Goal: Transaction & Acquisition: Purchase product/service

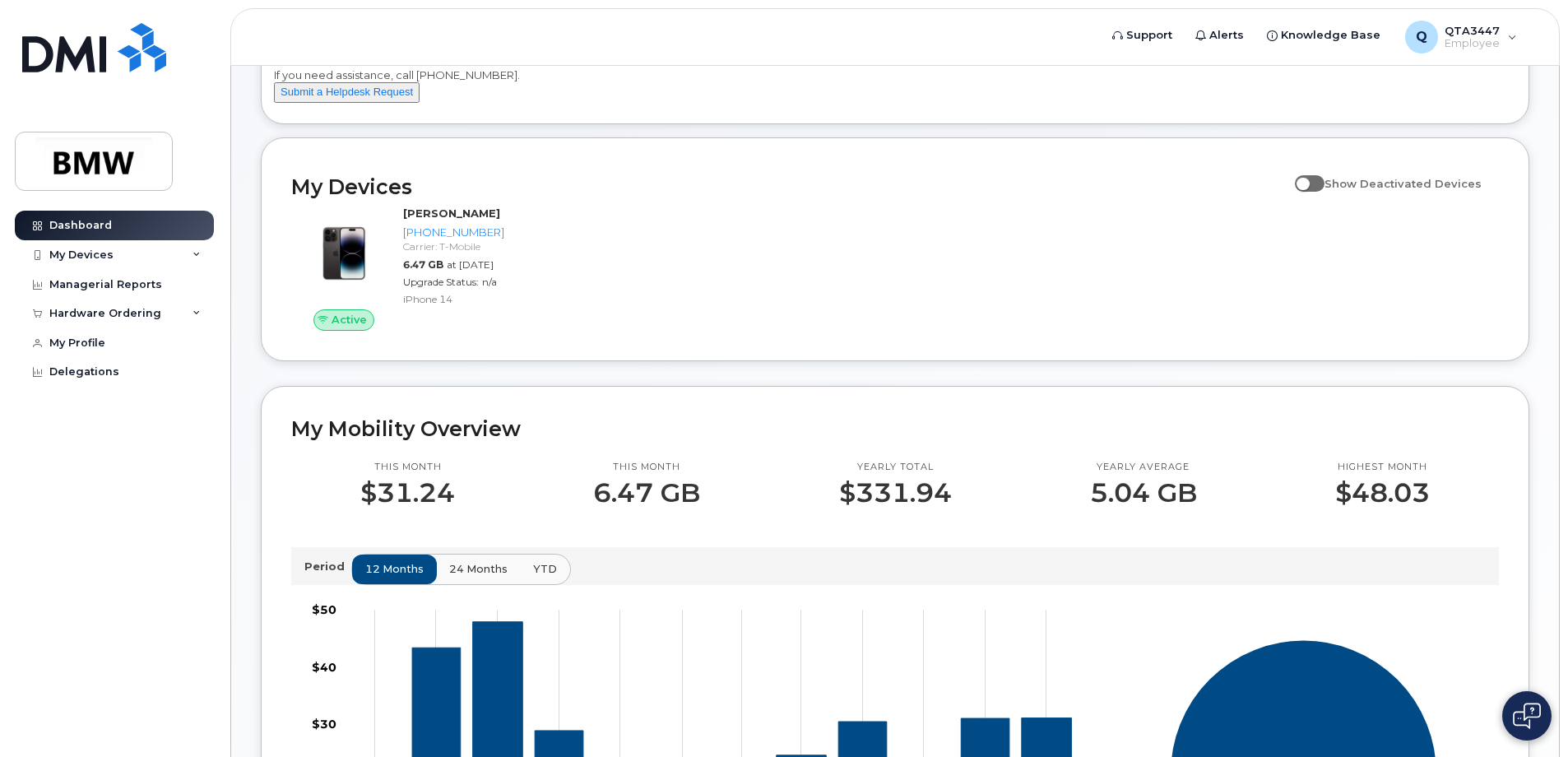
scroll to position [82, 0]
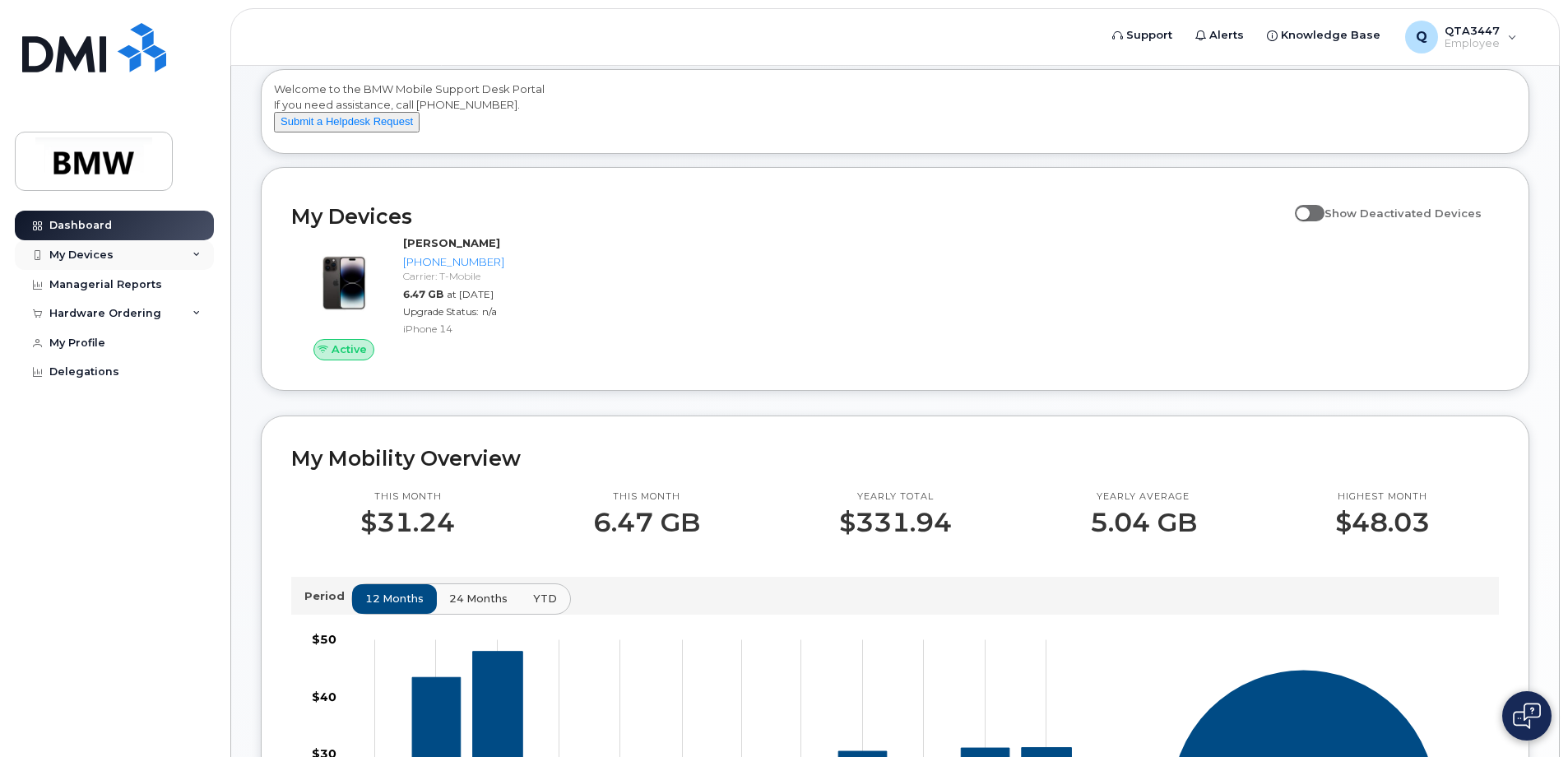
click at [93, 263] on div "My Devices" at bounding box center [114, 255] width 199 height 30
click at [196, 251] on icon at bounding box center [196, 255] width 9 height 9
click at [104, 285] on div "Managerial Reports" at bounding box center [106, 285] width 113 height 13
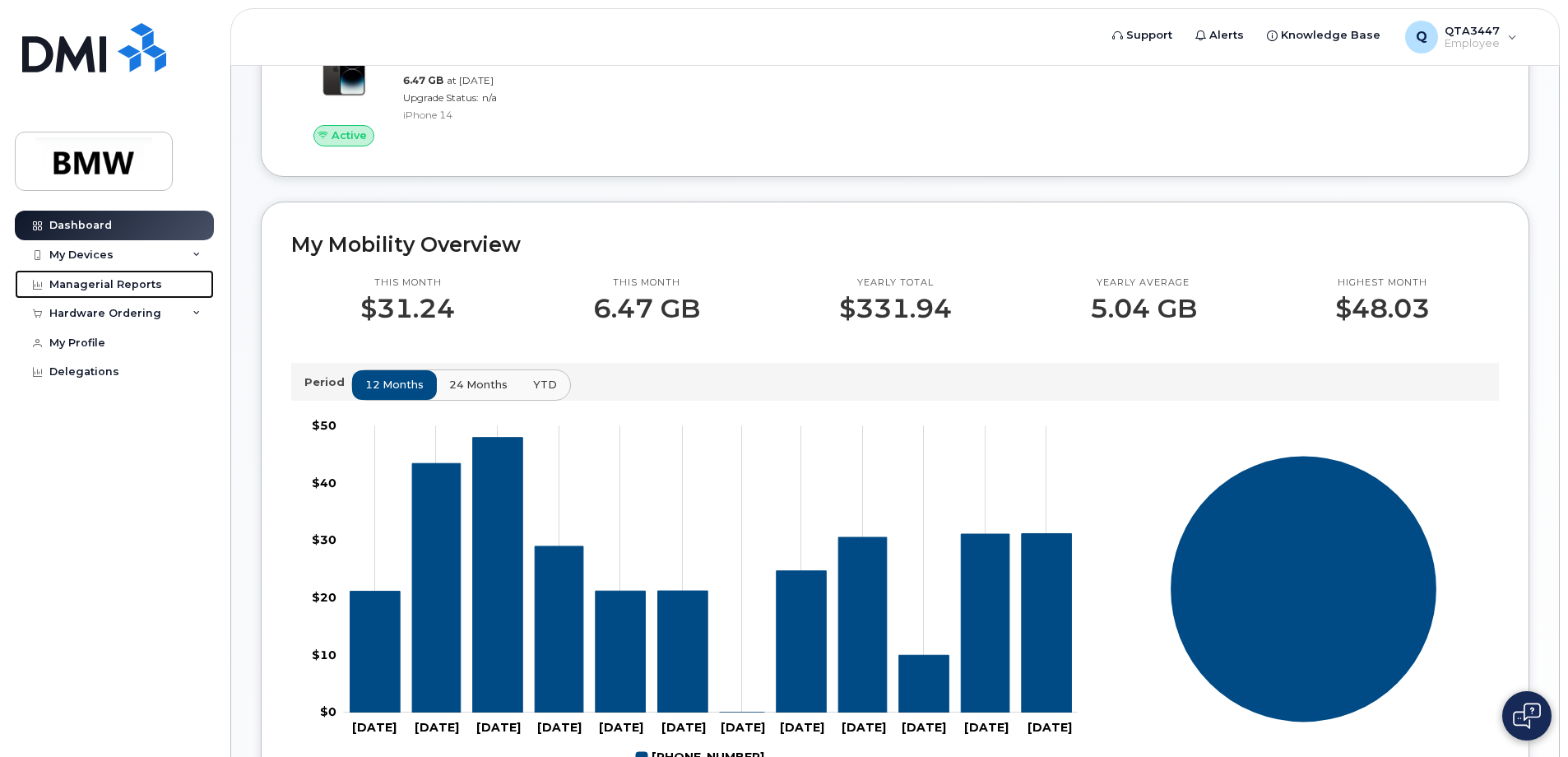
scroll to position [0, 0]
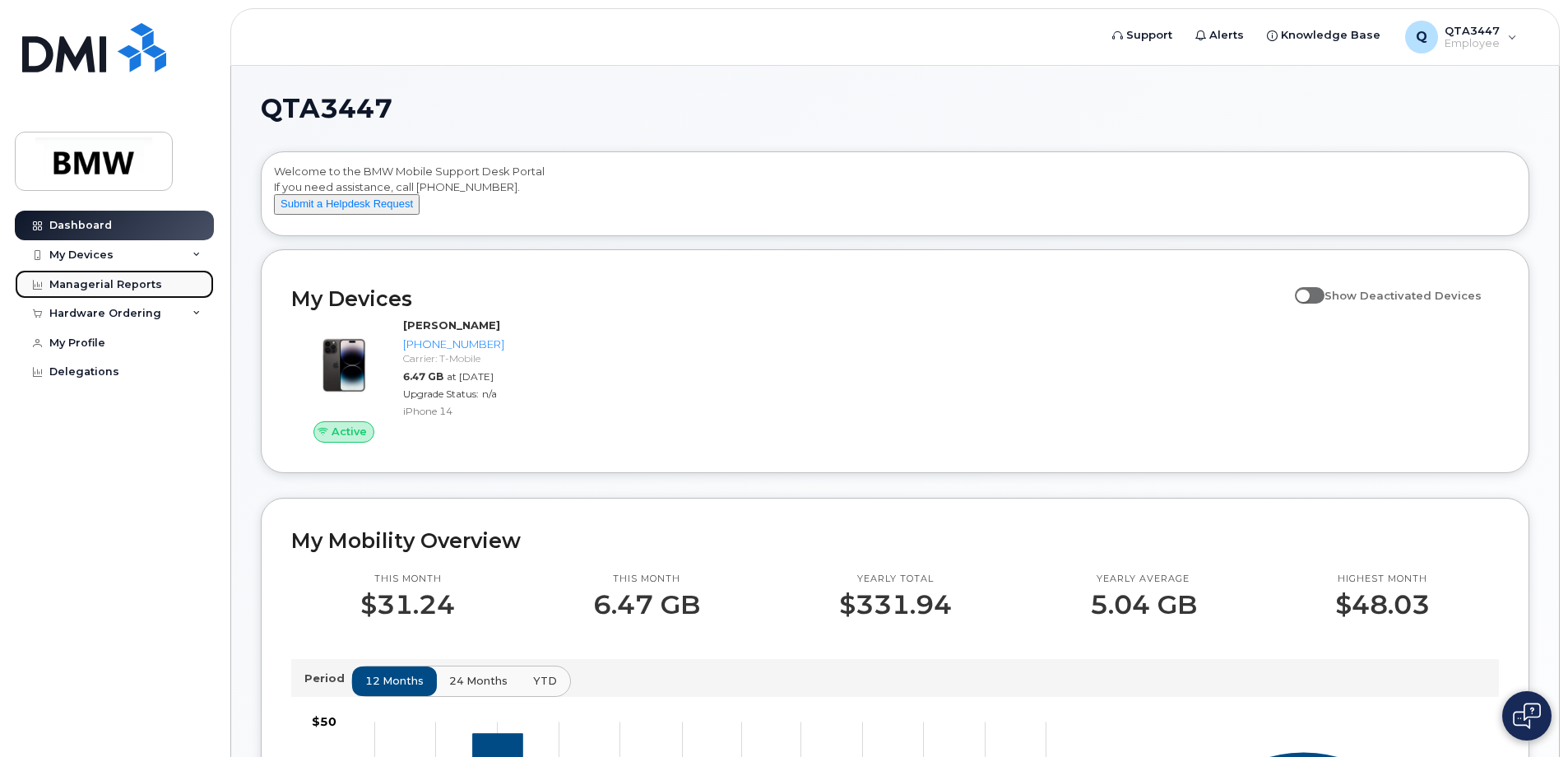
click at [87, 279] on div "Managerial Reports" at bounding box center [106, 285] width 113 height 13
click at [193, 255] on icon at bounding box center [196, 255] width 9 height 9
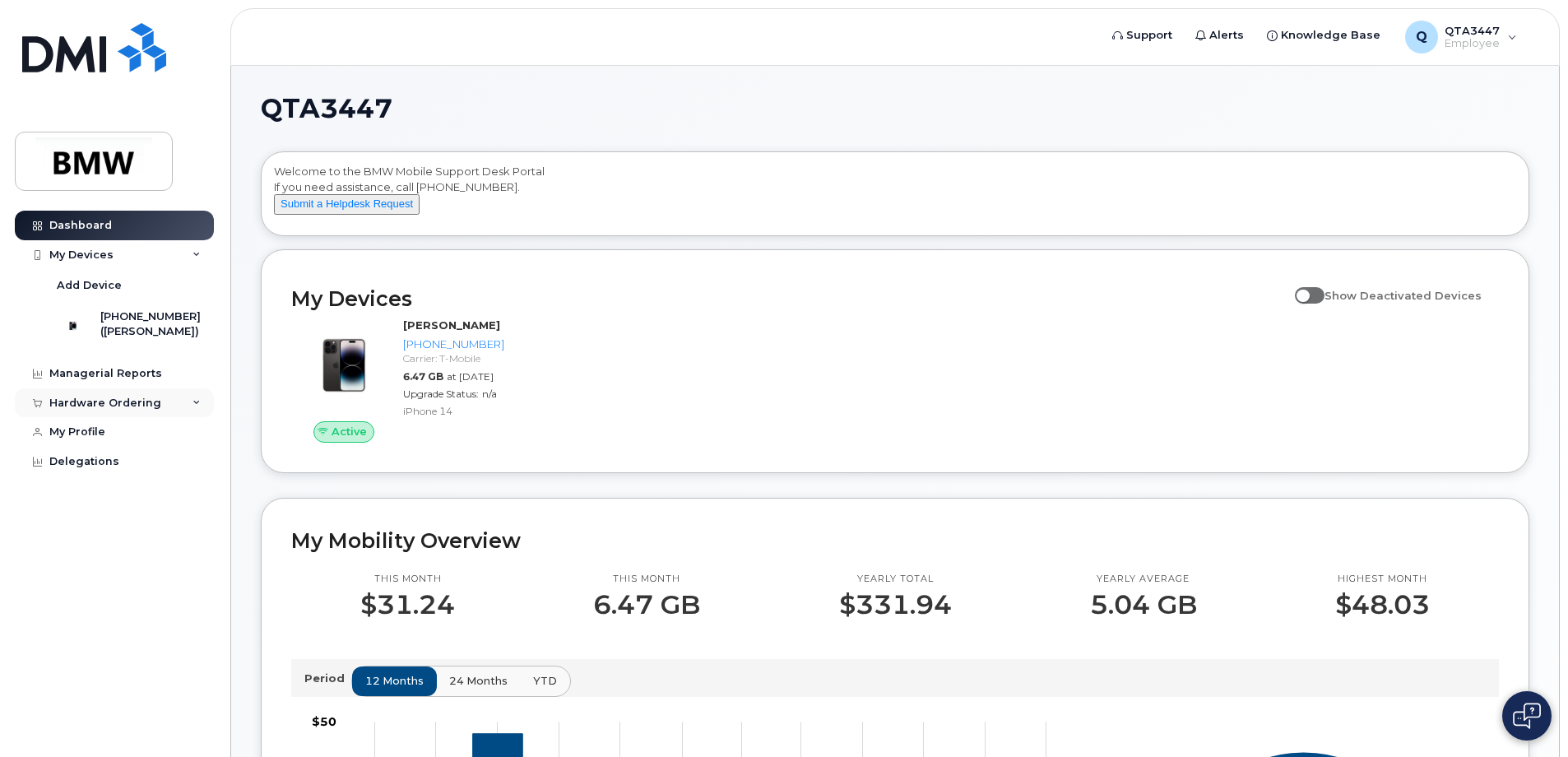
click at [201, 411] on div "Hardware Ordering" at bounding box center [114, 402] width 199 height 30
click at [91, 470] on div "New Order" at bounding box center [87, 465] width 62 height 14
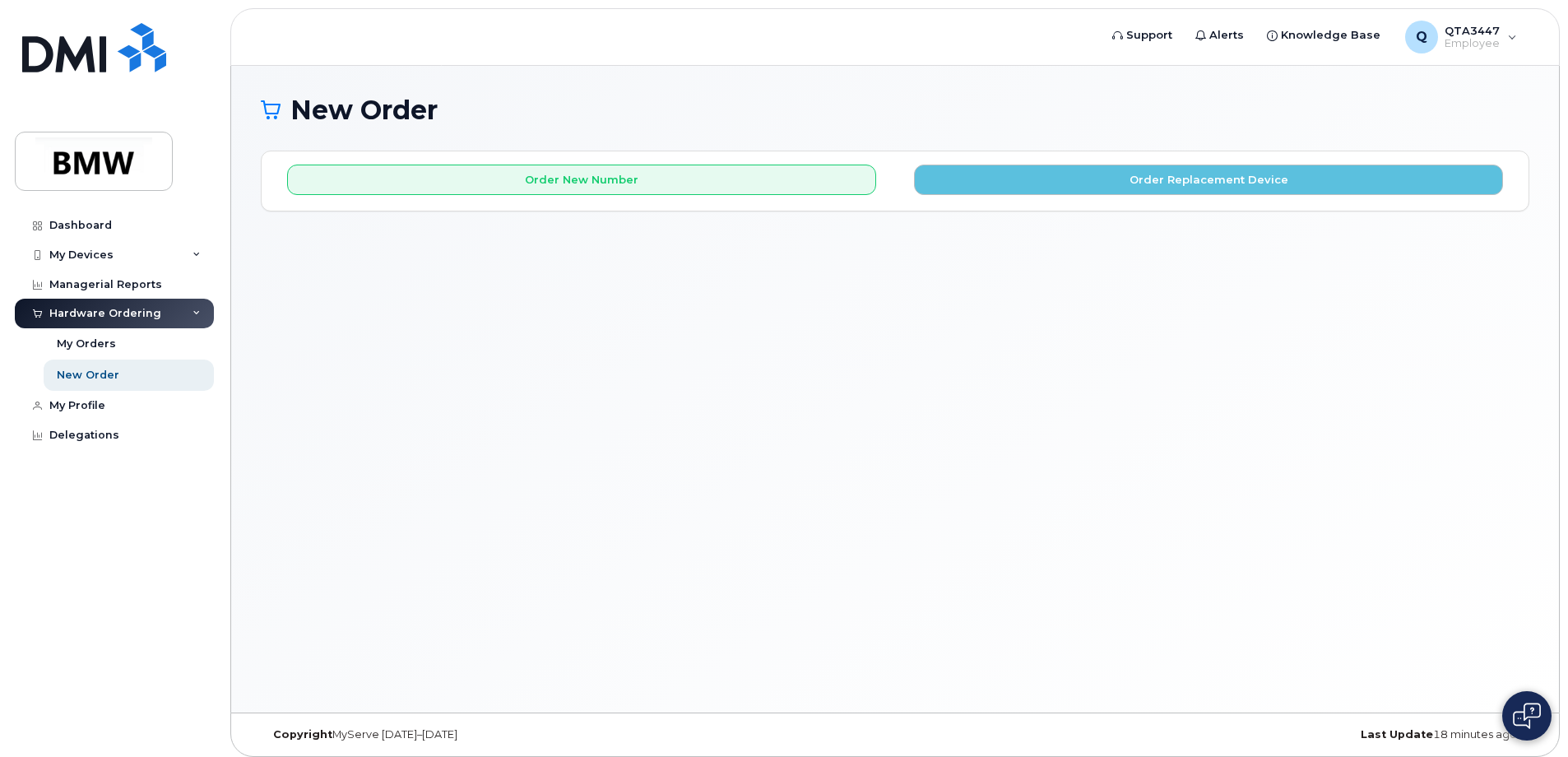
click at [1044, 196] on div "Order New Number Order Replacement Device Please choose the carrier to which yo…" at bounding box center [895, 180] width 1267 height 58
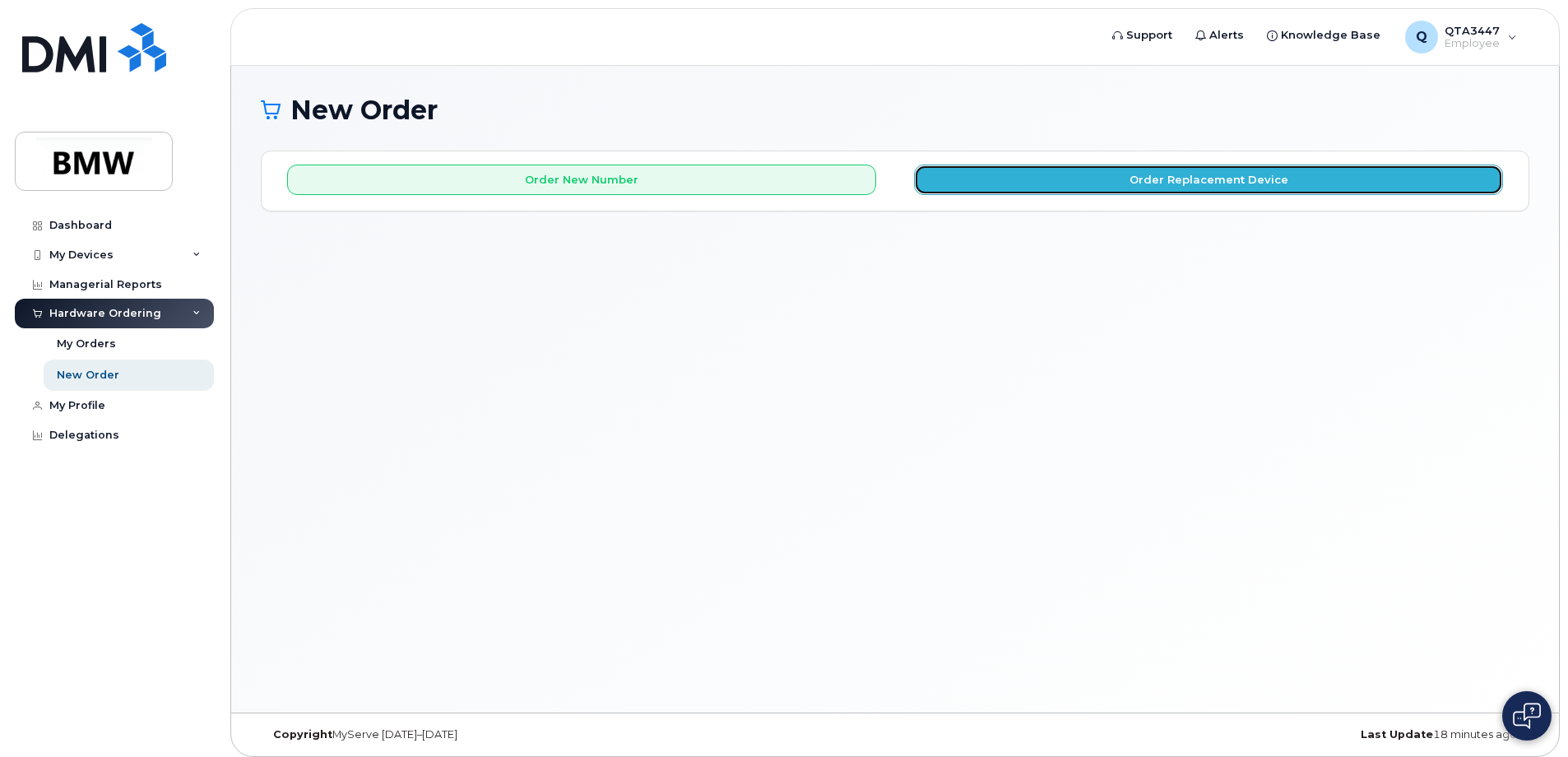
click at [1048, 184] on button "Order Replacement Device" at bounding box center [1208, 180] width 589 height 31
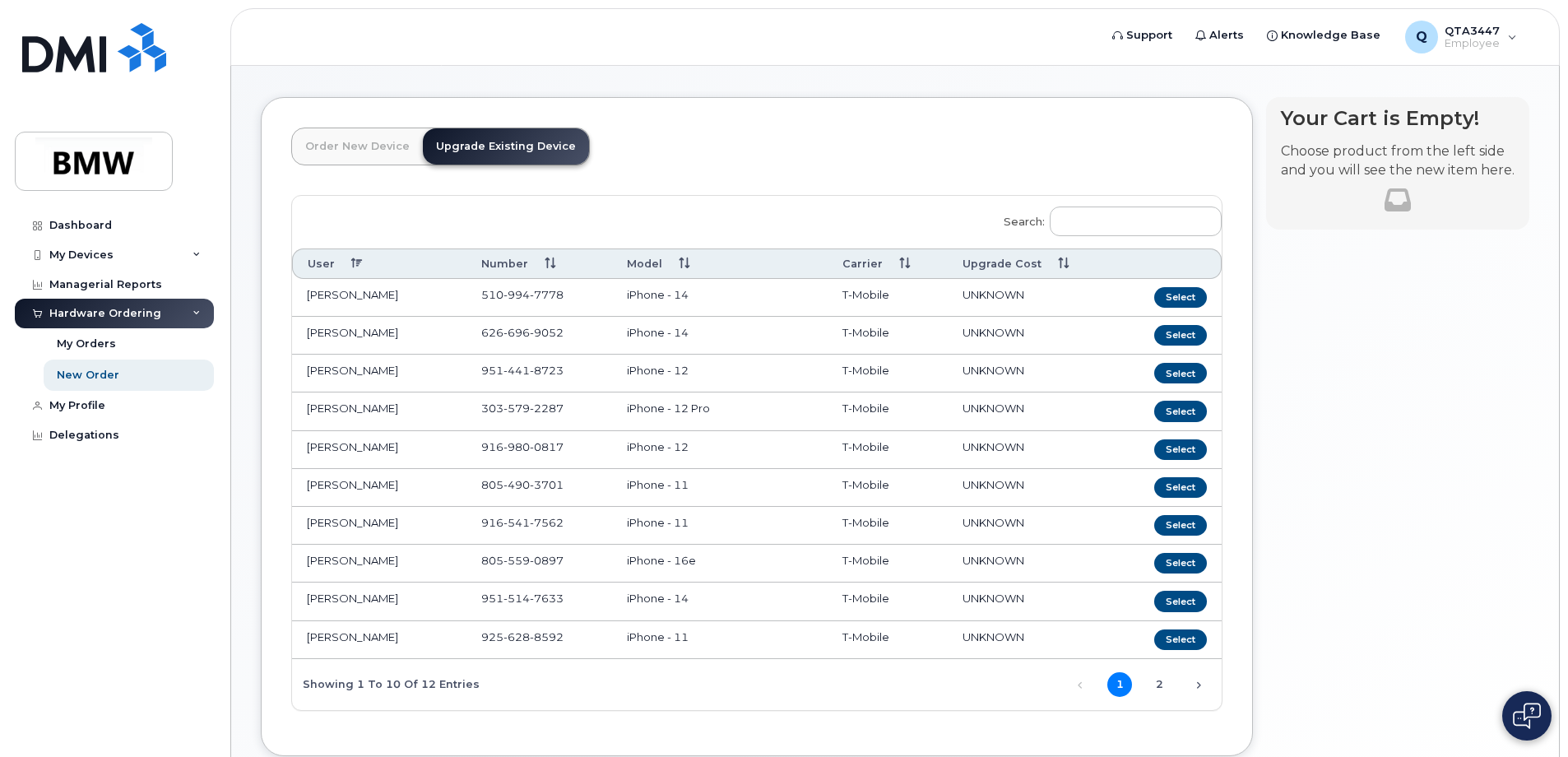
scroll to position [82, 0]
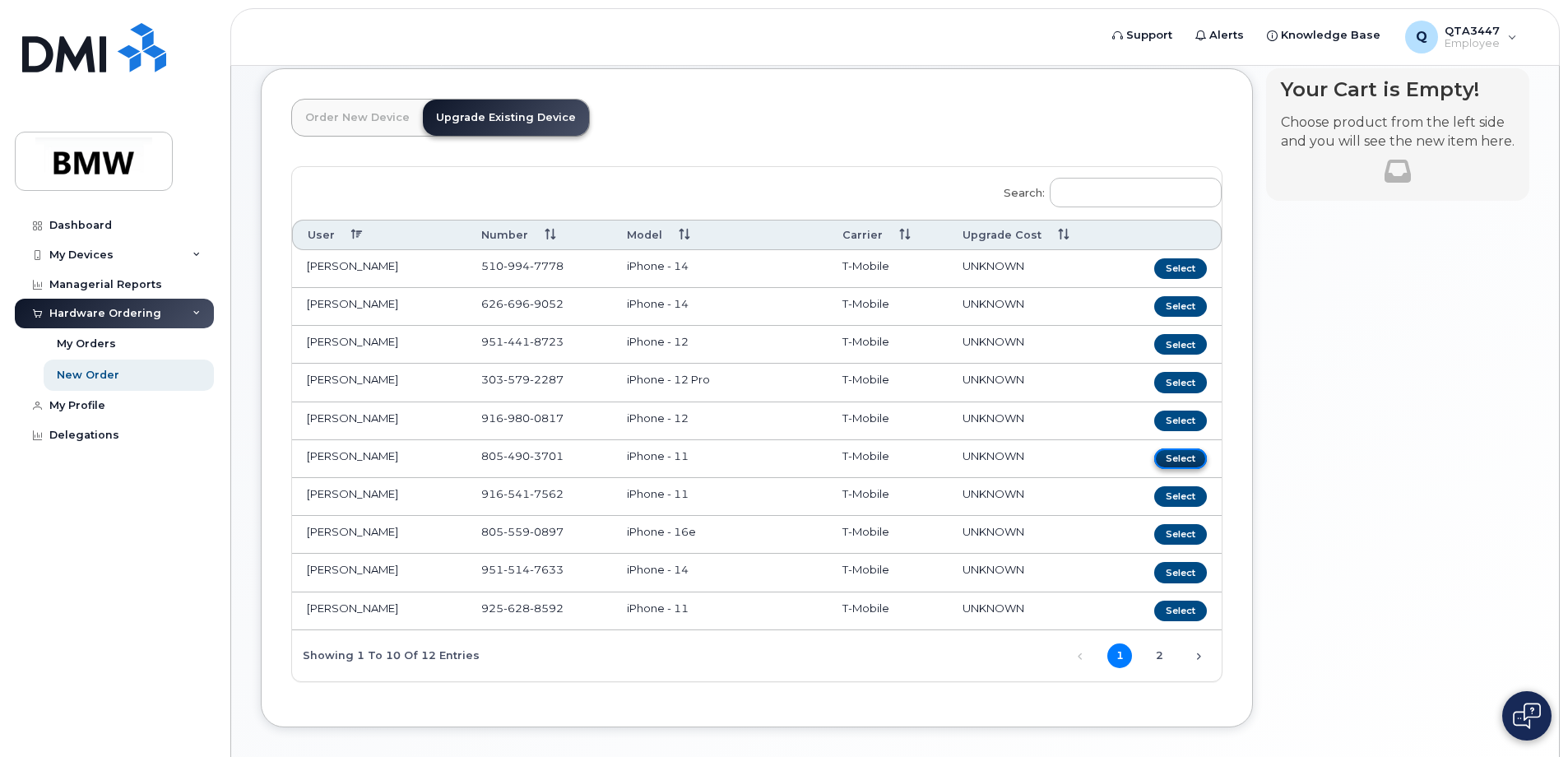
click at [1175, 458] on button "Select" at bounding box center [1180, 458] width 53 height 20
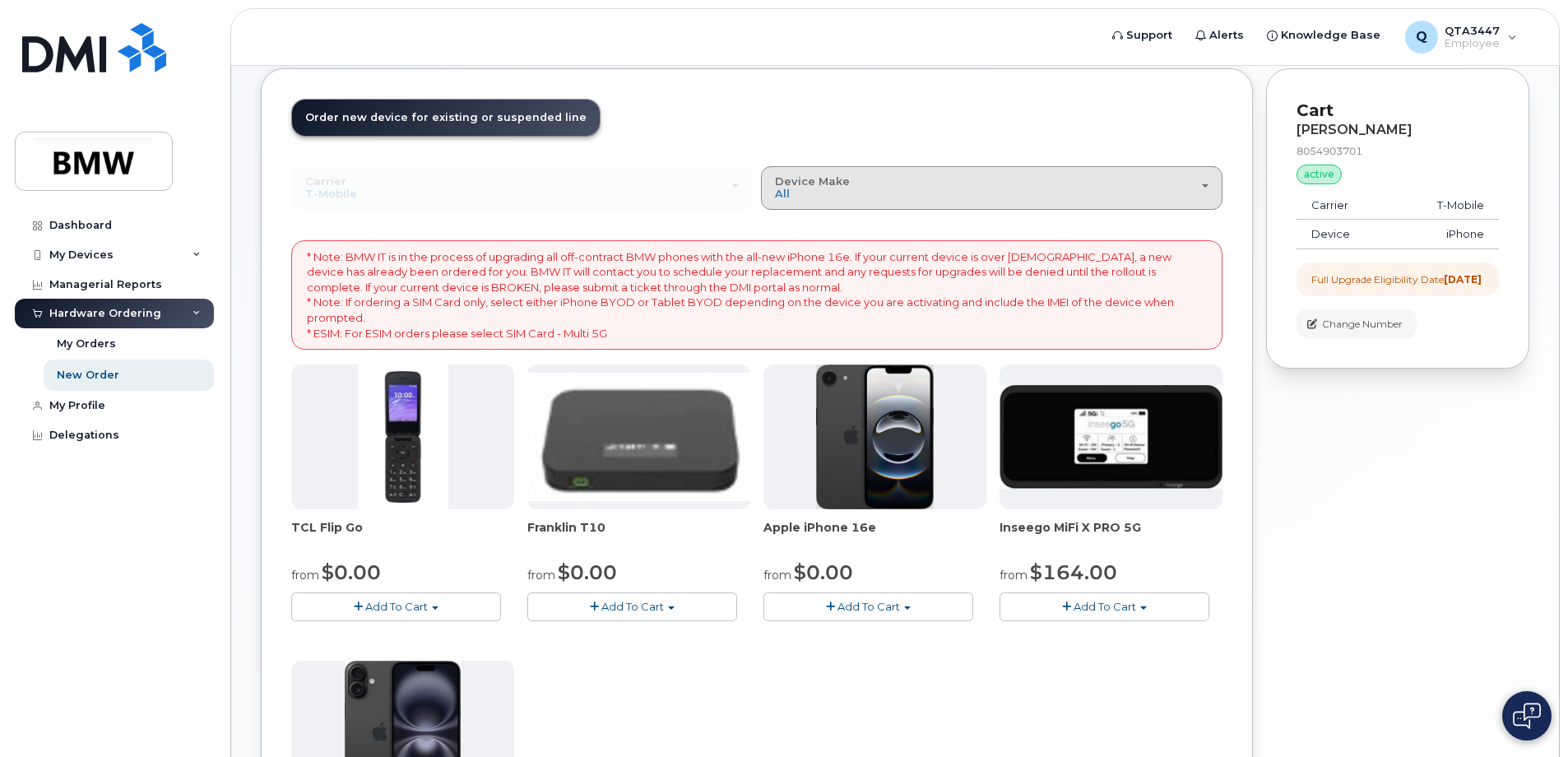
click at [853, 195] on div "Device Make All Cell Phone iPhone Modem" at bounding box center [991, 188] width 434 height 26
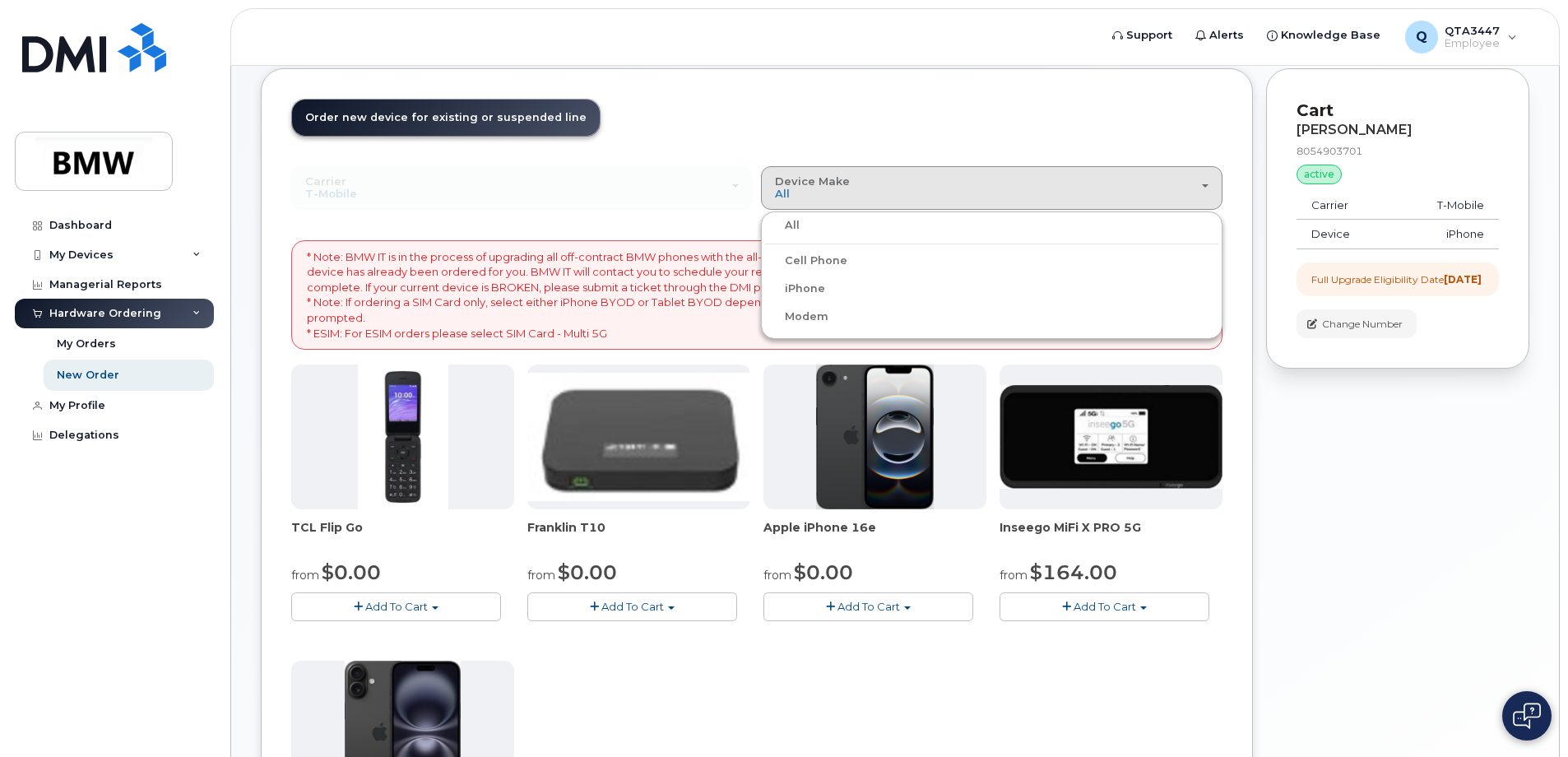
click at [826, 287] on div "iPhone" at bounding box center [991, 288] width 453 height 20
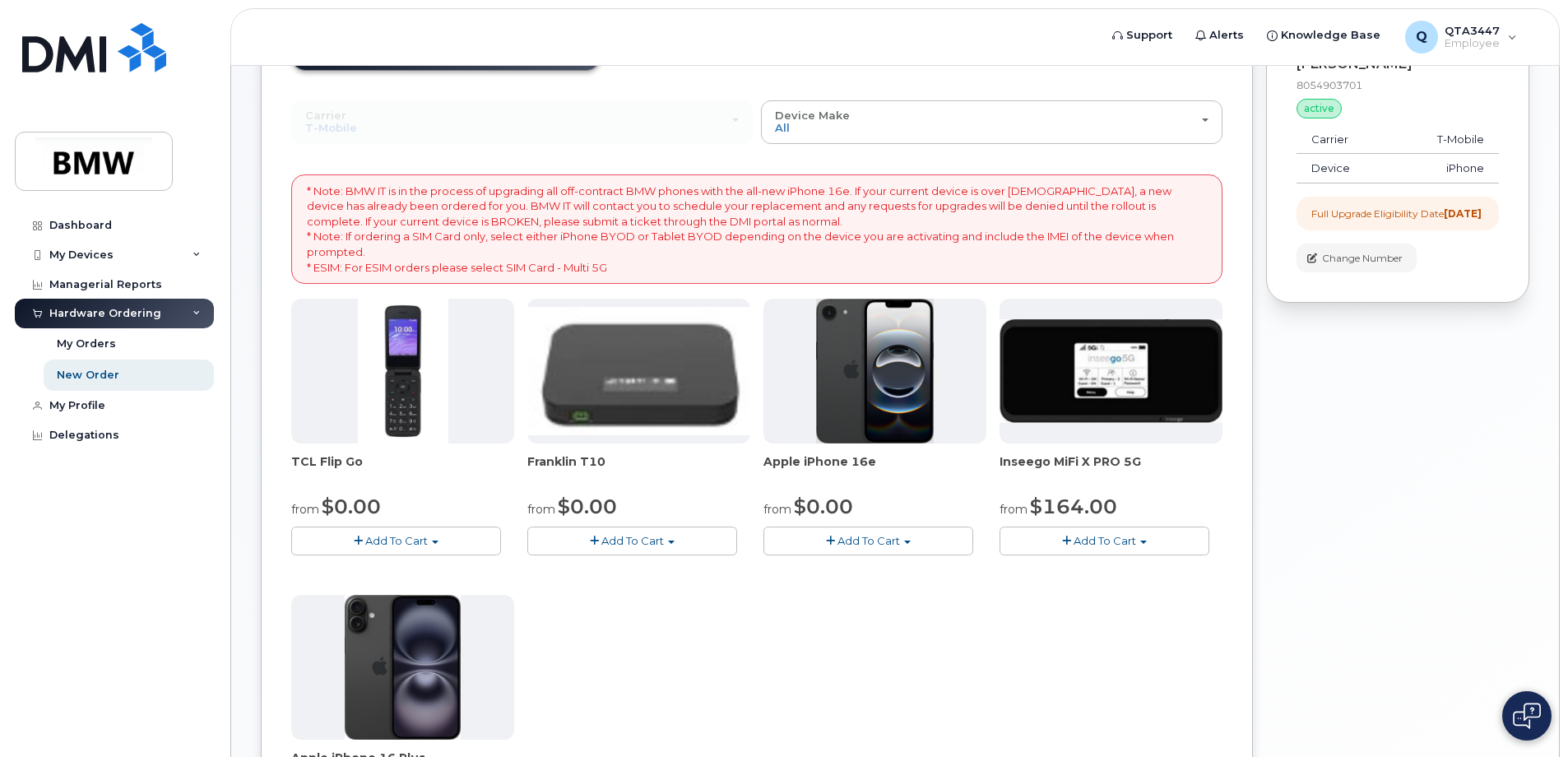
scroll to position [247, 0]
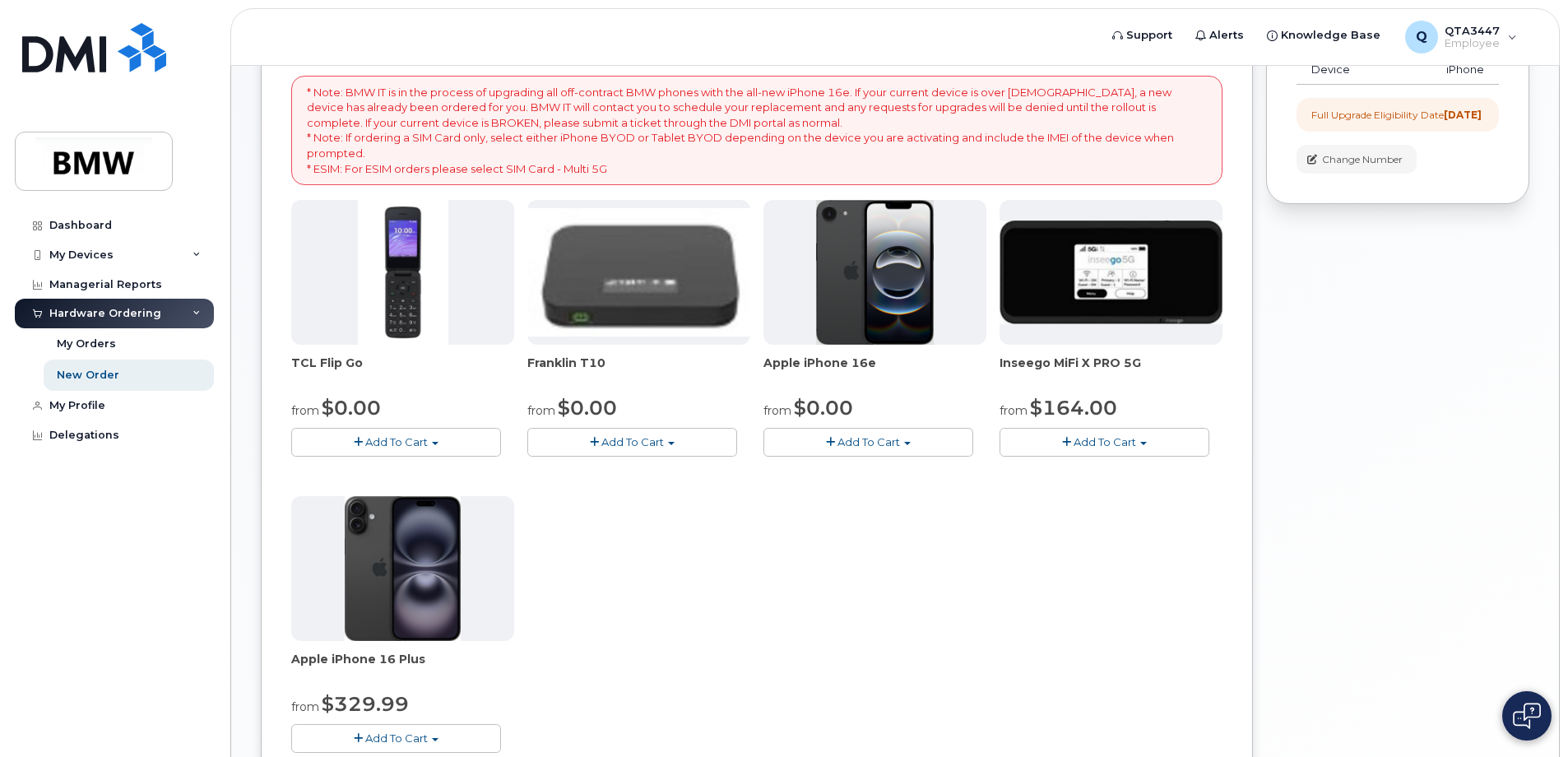
click at [862, 447] on span "Add To Cart" at bounding box center [868, 442] width 62 height 13
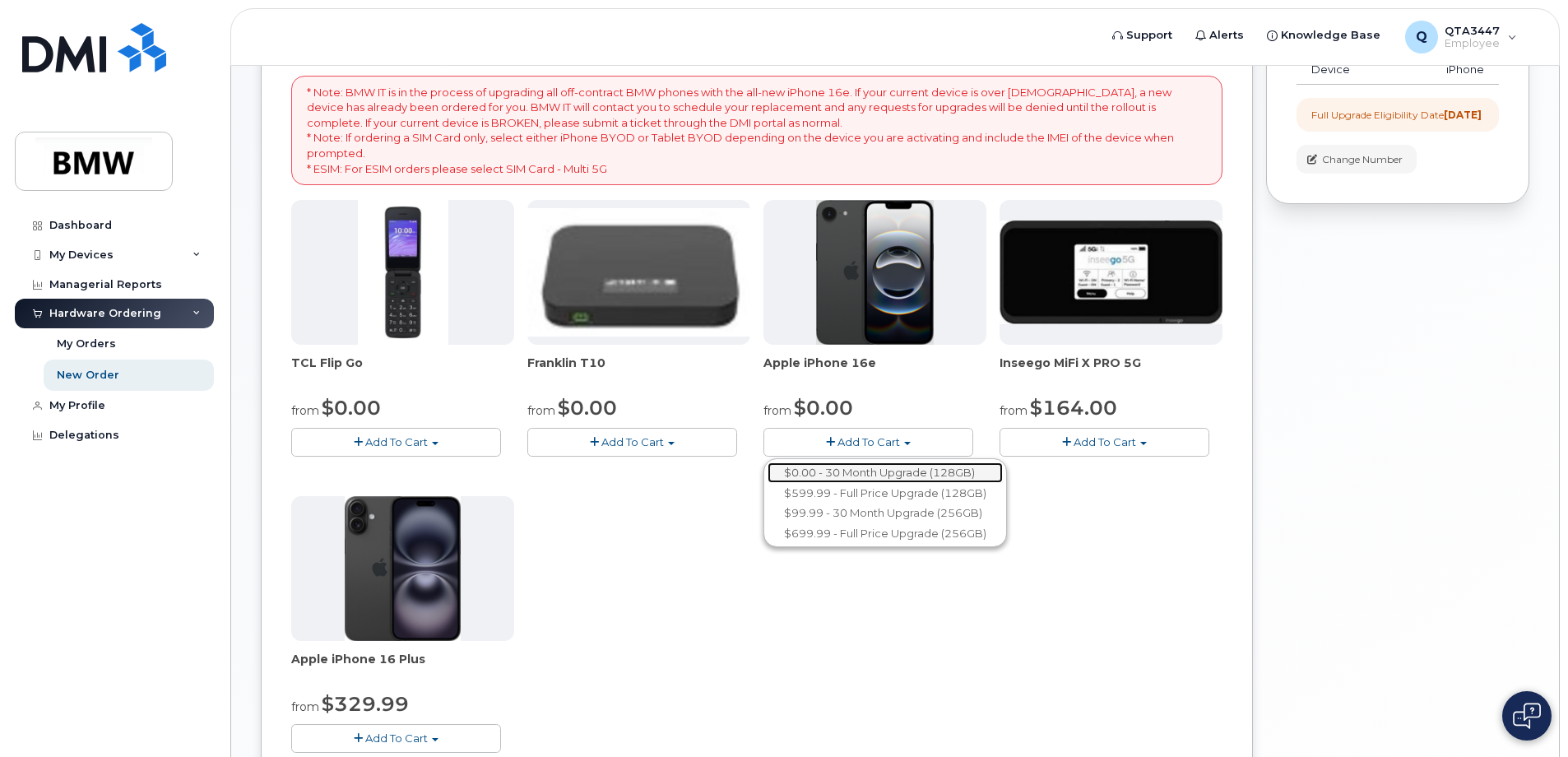
click at [909, 472] on link "$0.00 - 30 Month Upgrade (128GB)" at bounding box center [885, 472] width 236 height 20
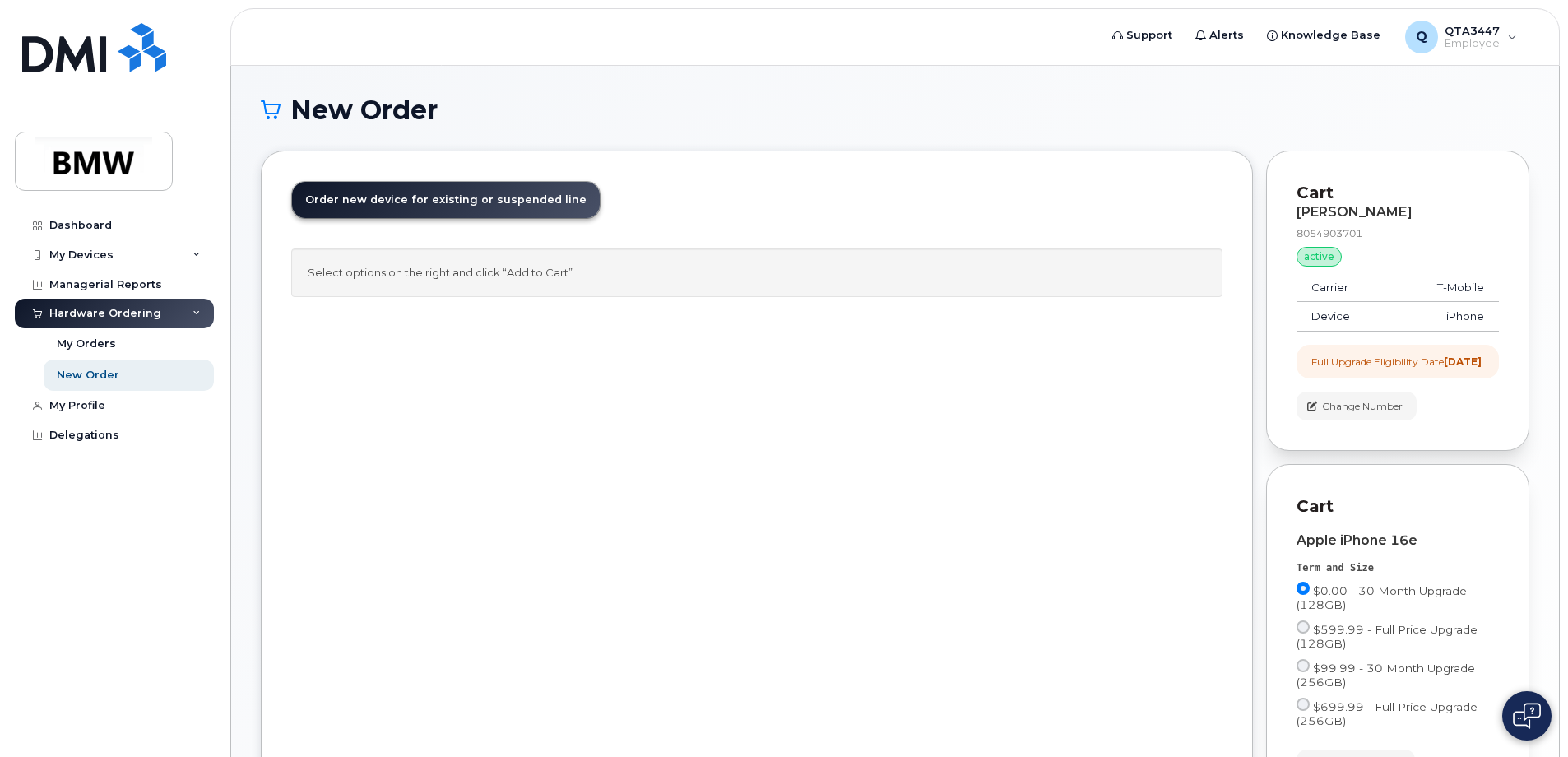
scroll to position [237, 0]
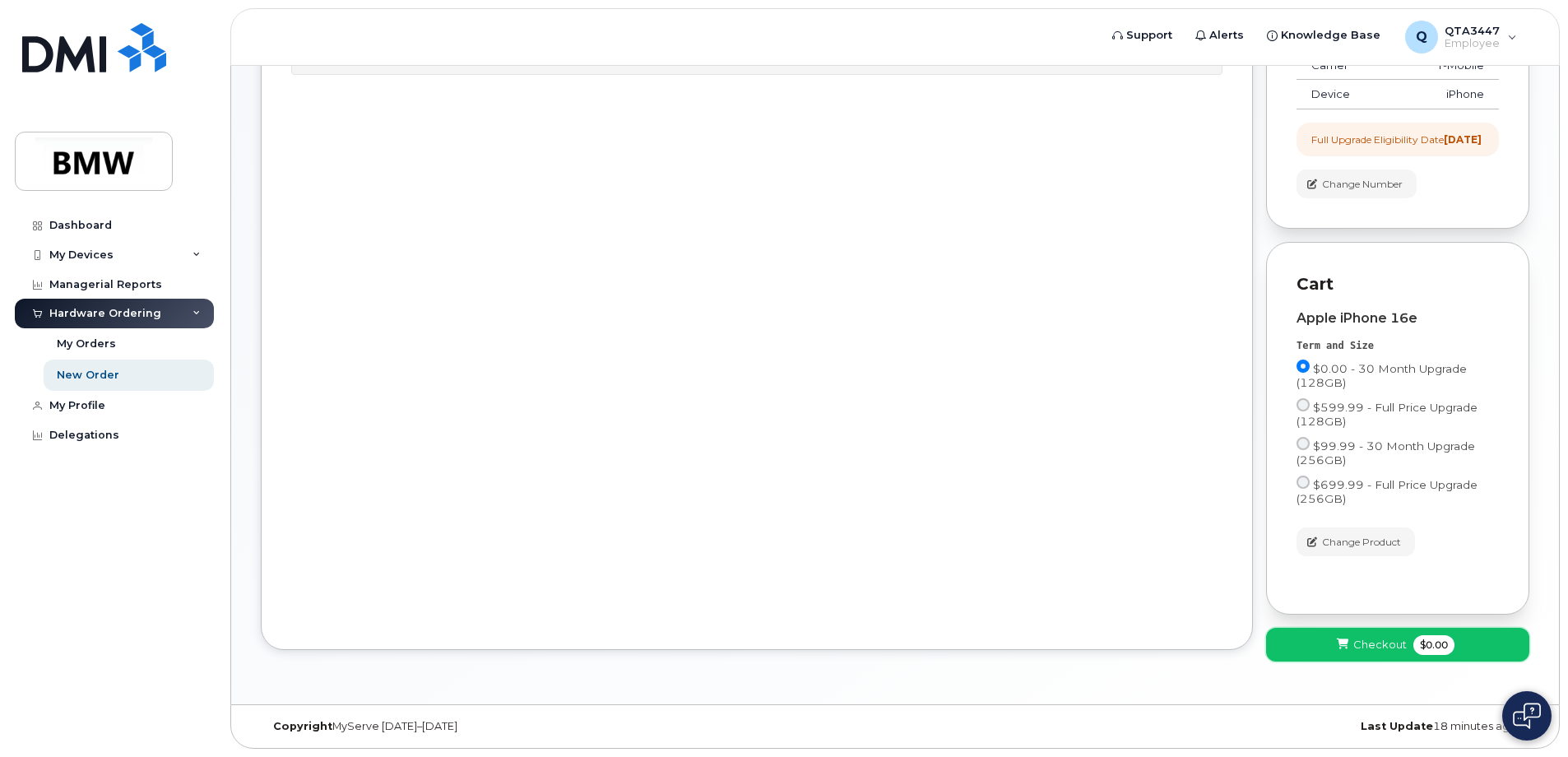
click at [1308, 643] on button "Checkout $0.00" at bounding box center [1398, 644] width 263 height 34
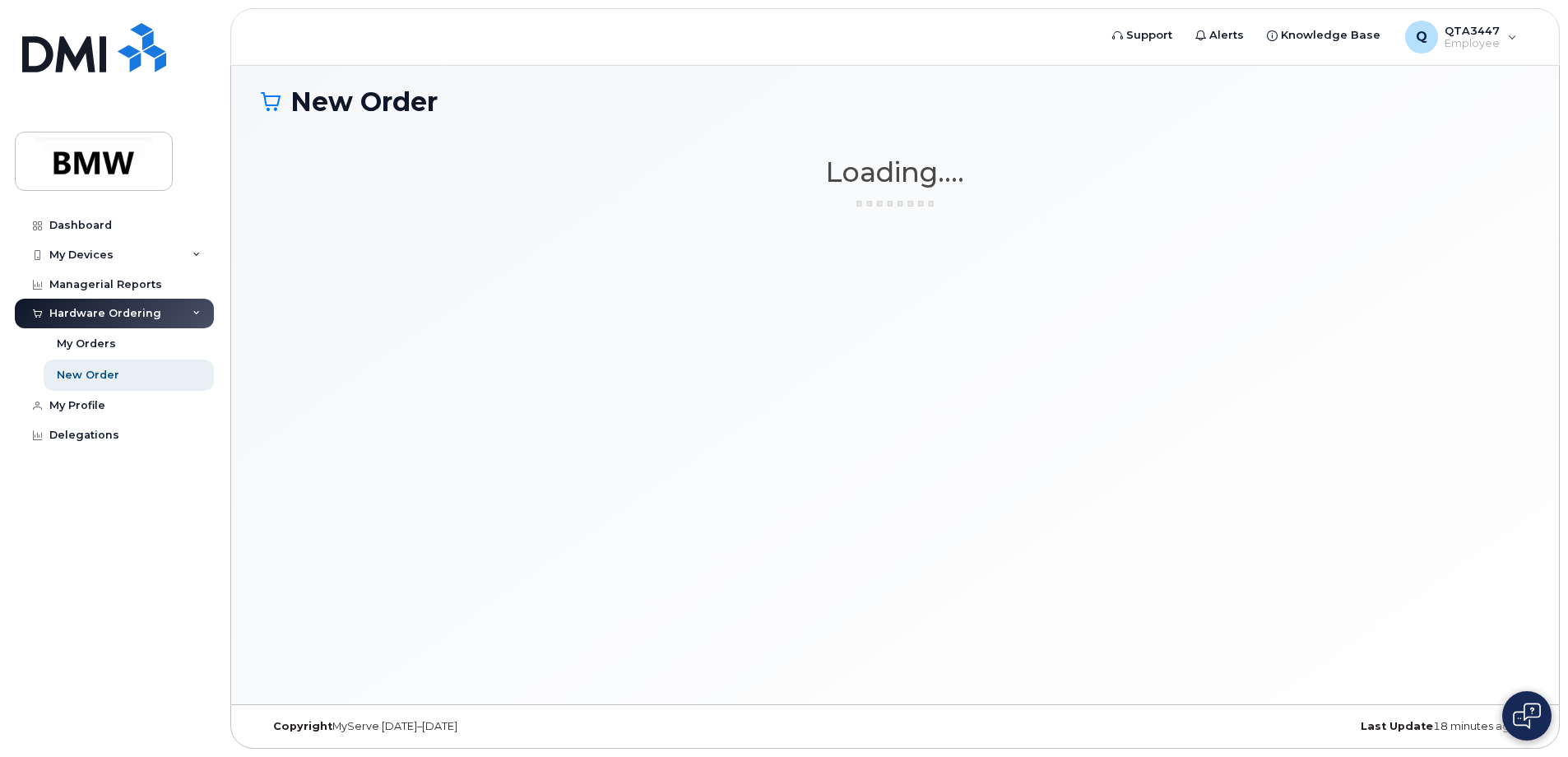
scroll to position [9, 0]
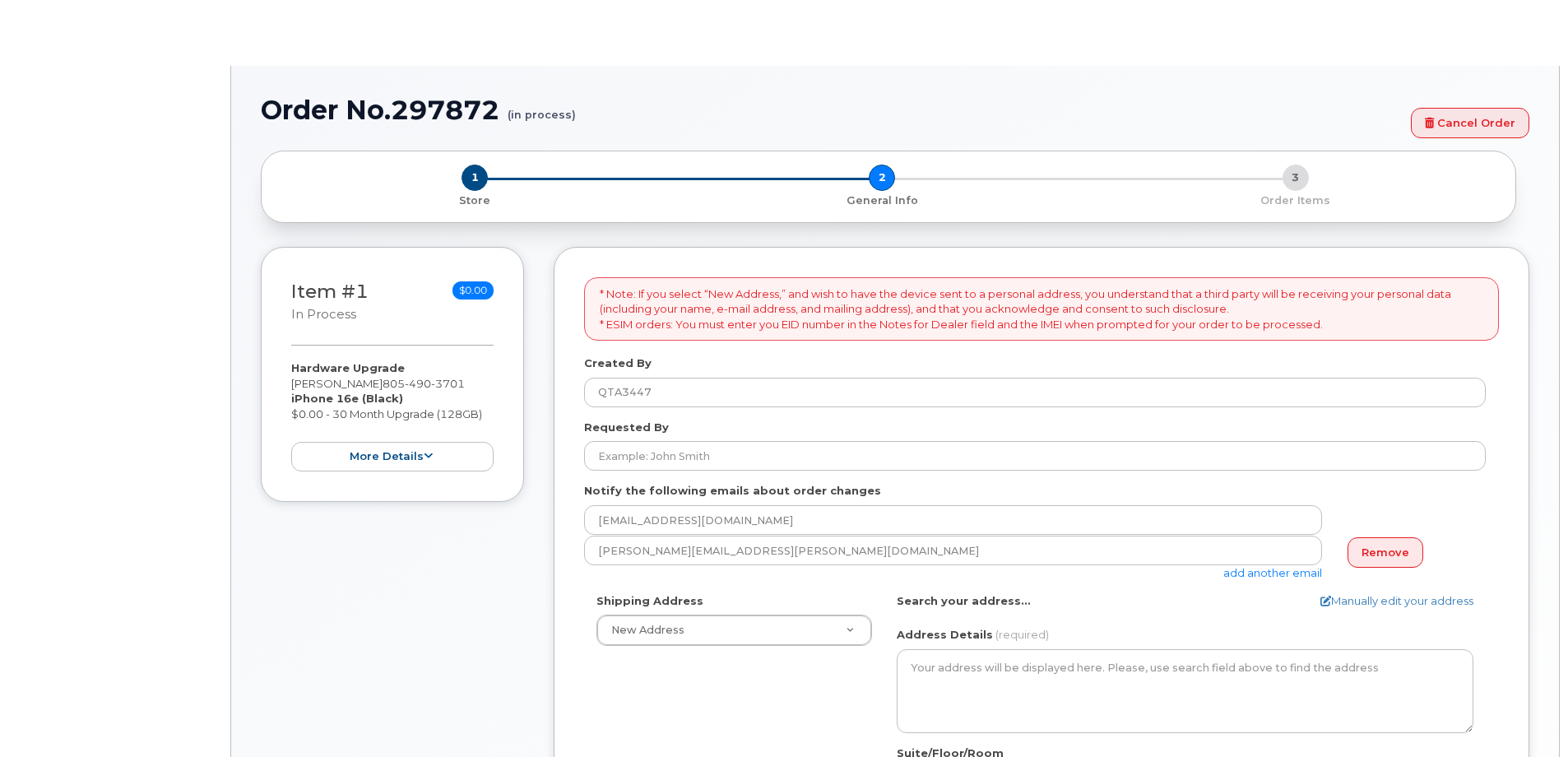
select select
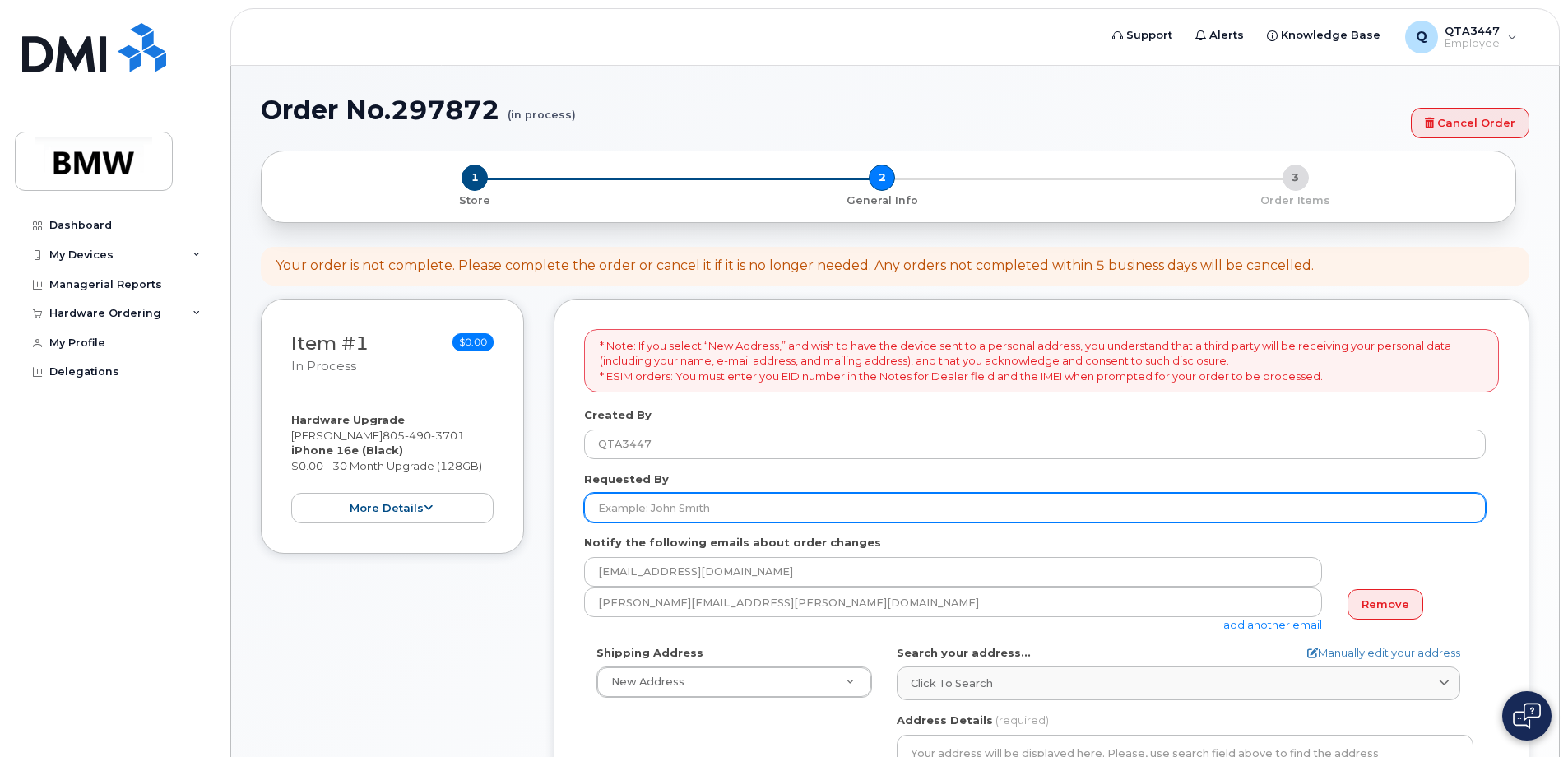
click at [662, 511] on input "Requested By" at bounding box center [1034, 508] width 901 height 30
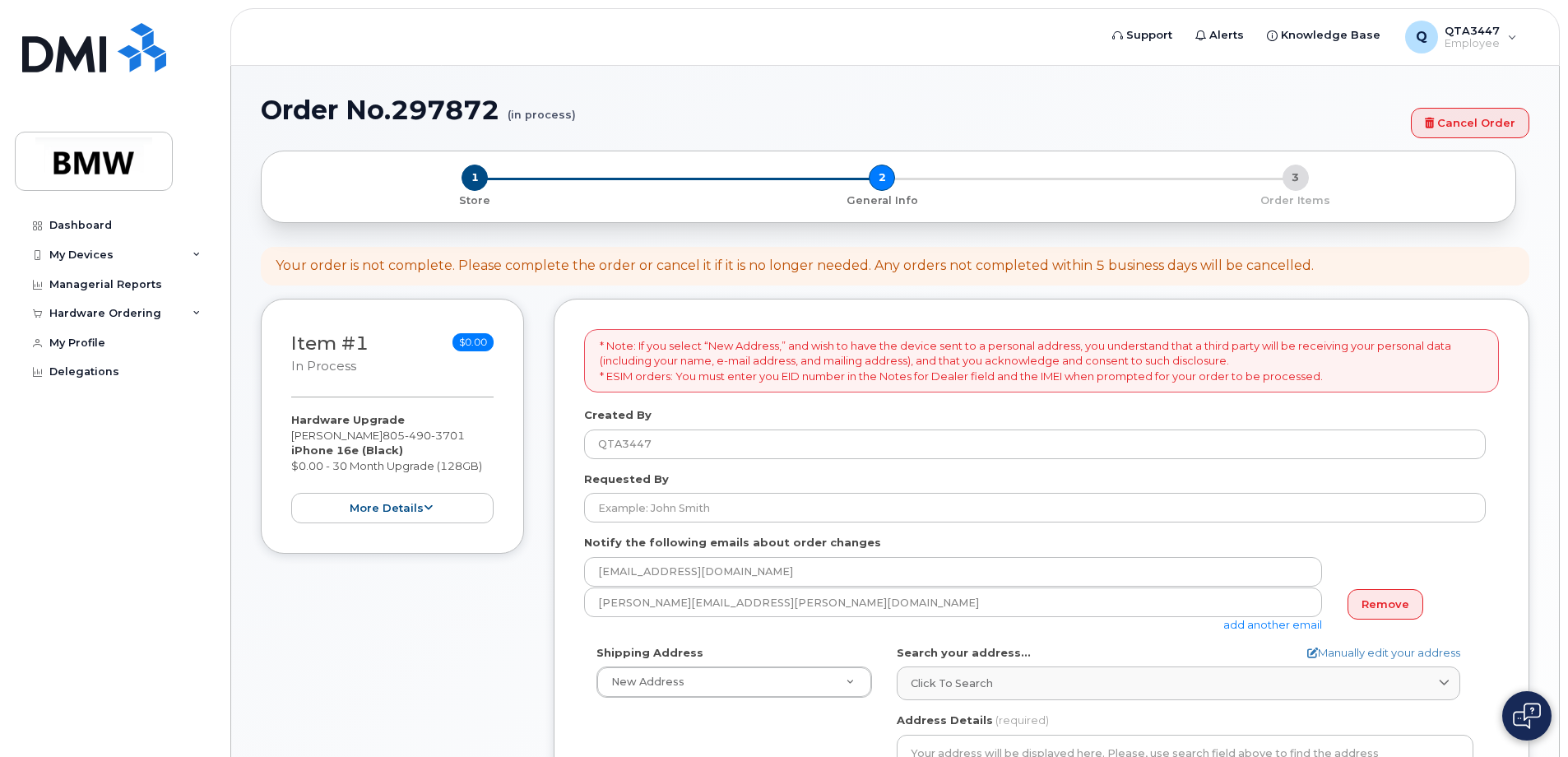
click at [566, 497] on div "* Note: If you select “New Address,” and wish to have the device sent to a pers…" at bounding box center [1041, 742] width 976 height 885
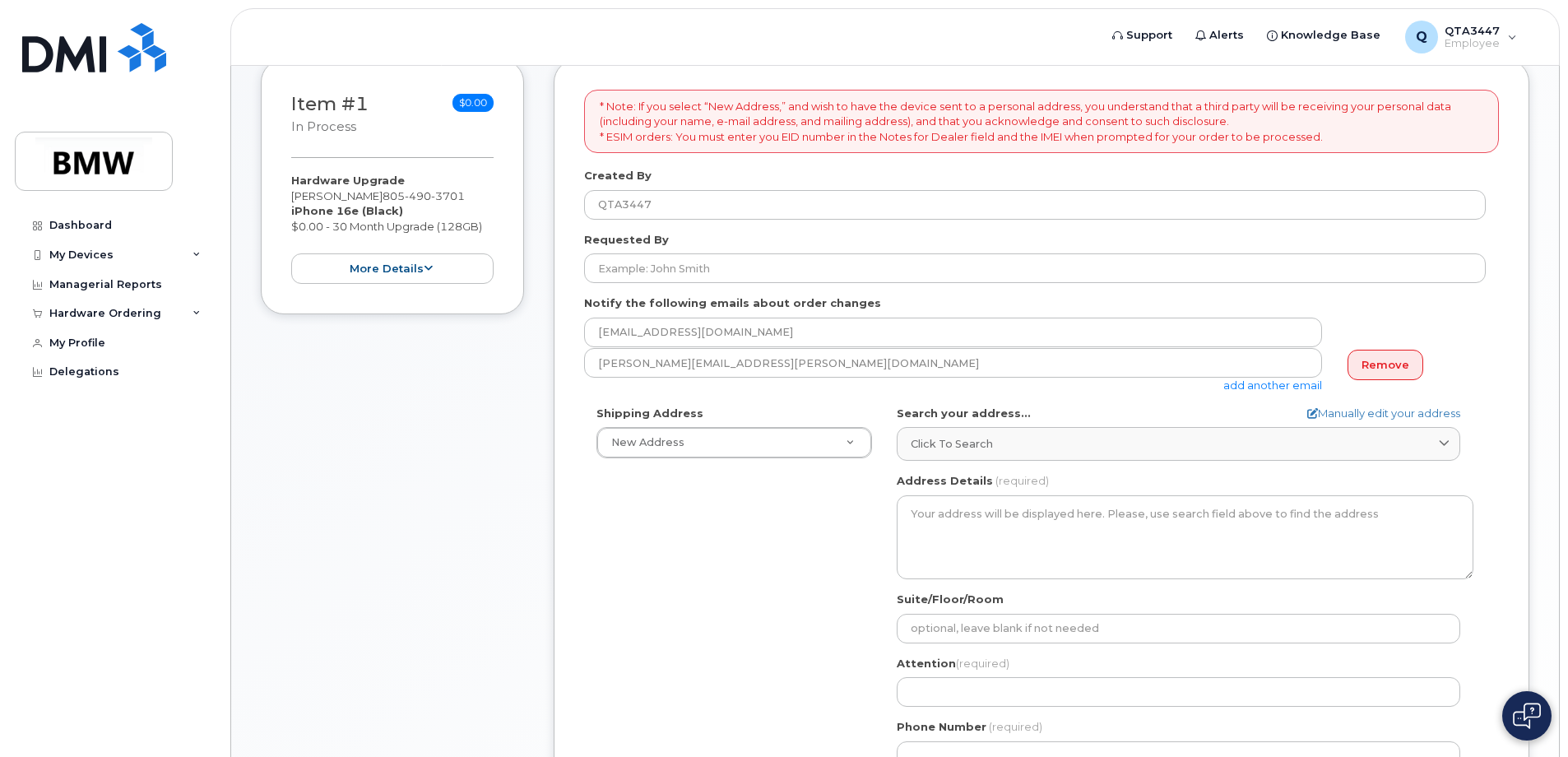
scroll to position [247, 0]
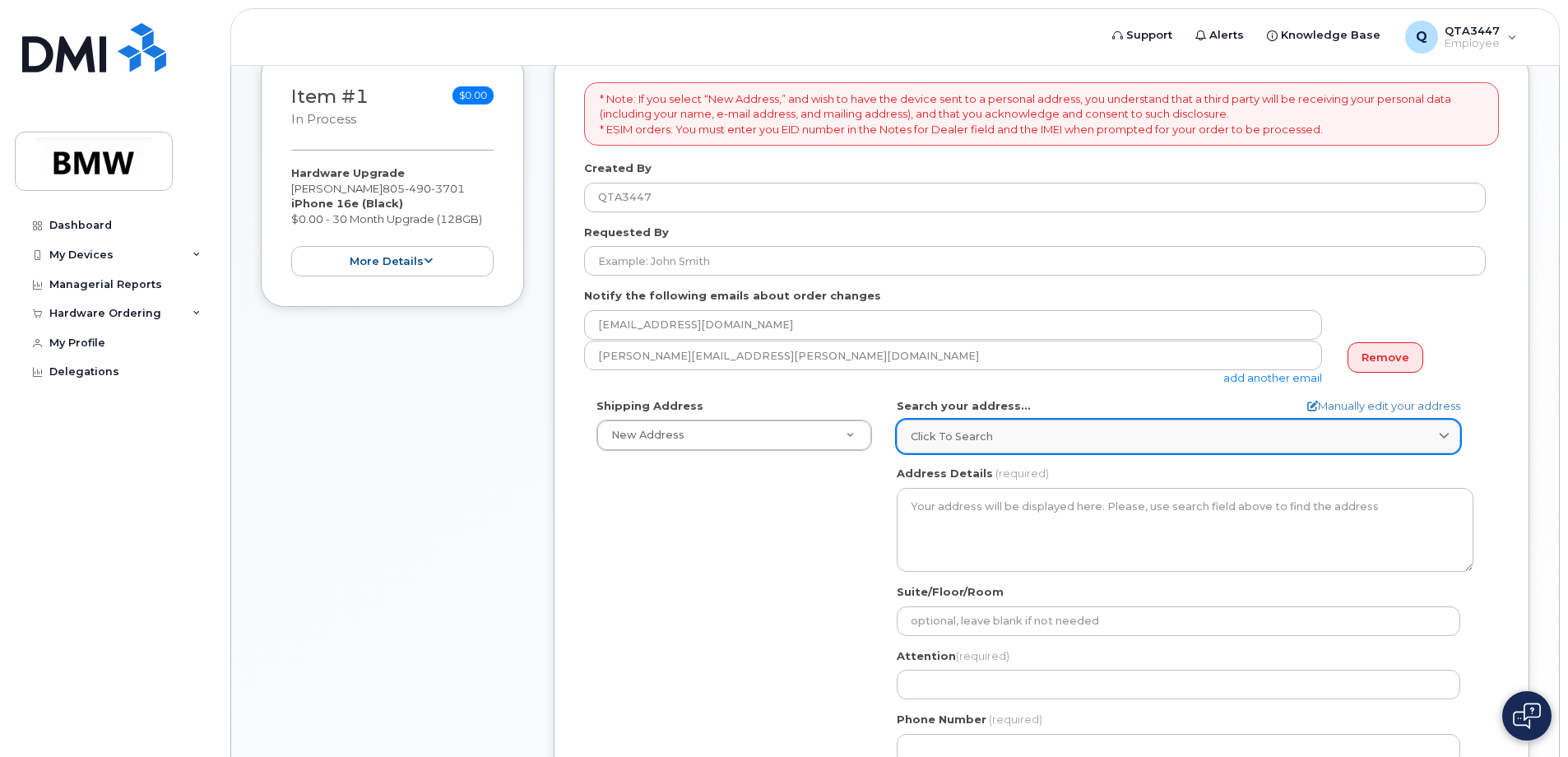
click at [1032, 439] on div "Click to search" at bounding box center [1178, 437] width 535 height 15
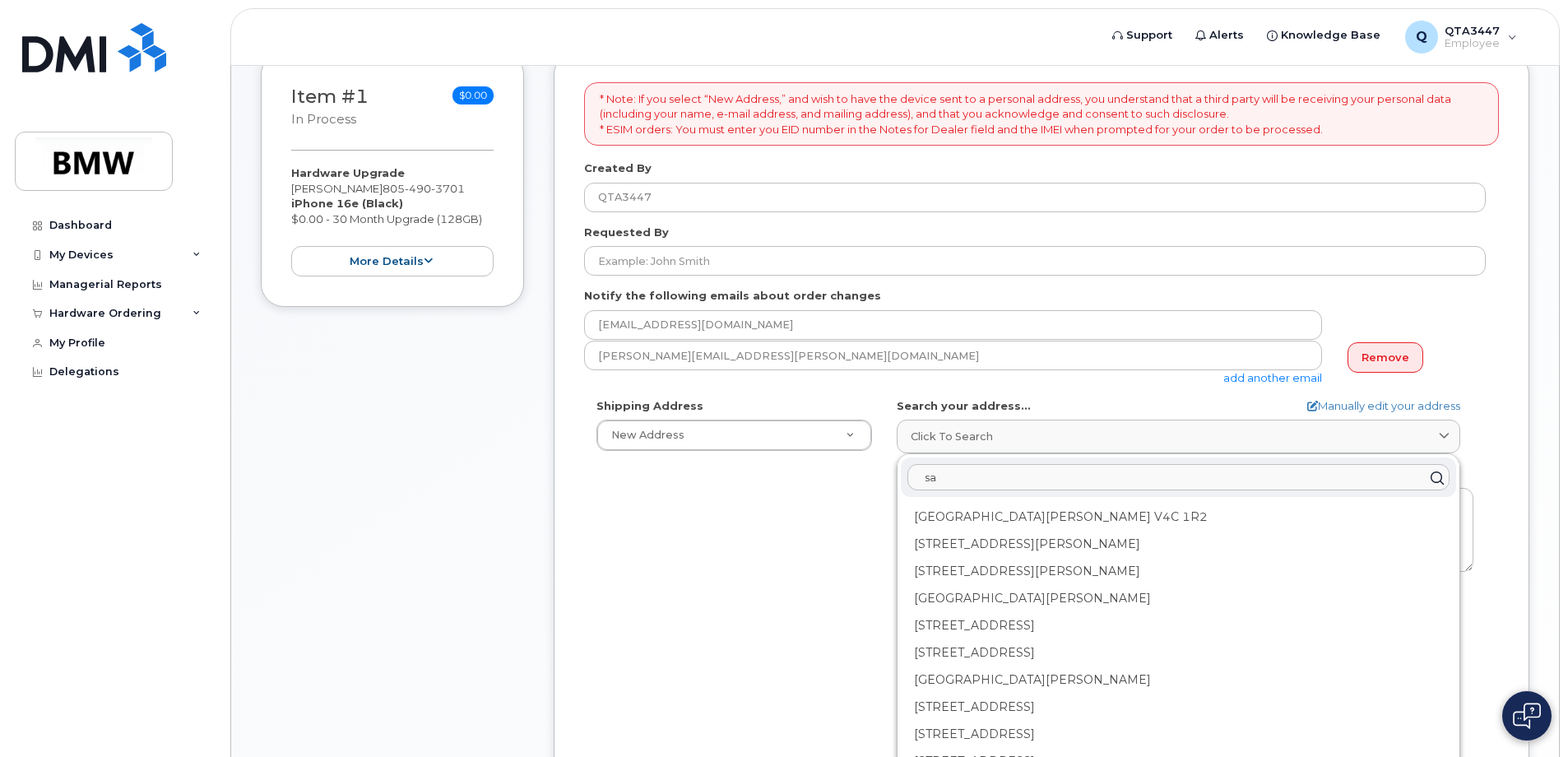
type input "s"
click at [852, 528] on div "Shipping Address New Address New Address BMW MC Plant BMW North America Financi…" at bounding box center [1034, 587] width 901 height 378
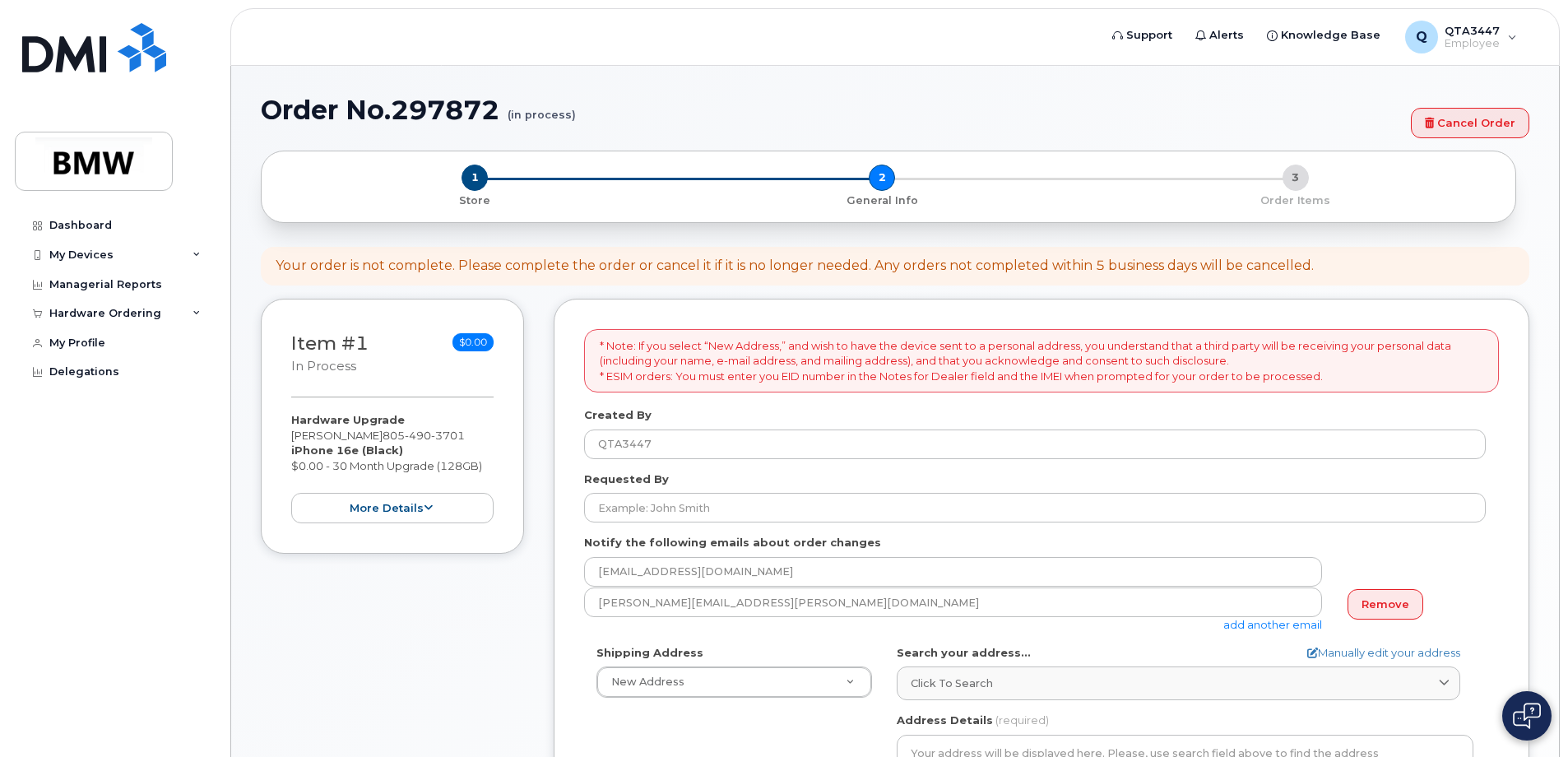
scroll to position [534, 0]
